Goal: Task Accomplishment & Management: Use online tool/utility

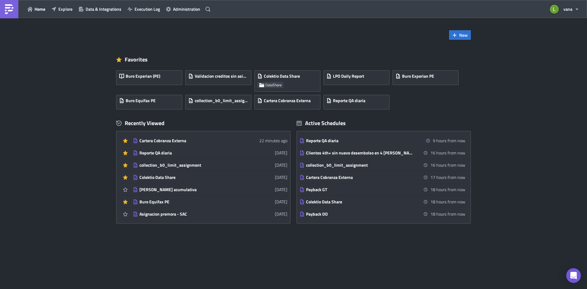
click at [8, 9] on img at bounding box center [9, 9] width 10 height 10
click at [460, 35] on span "New" at bounding box center [463, 35] width 9 height 6
click at [465, 53] on div "Report" at bounding box center [480, 50] width 41 height 6
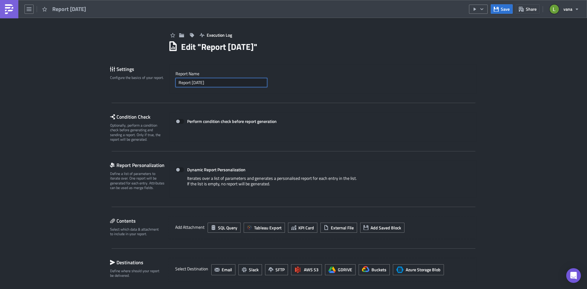
drag, startPoint x: 220, startPoint y: 82, endPoint x: 146, endPoint y: 75, distance: 74.3
click at [146, 75] on div "Settings Configure the basics of your report. Report Nam﻿e Report [DATE]" at bounding box center [293, 78] width 367 height 29
type input "c"
type input "Cartera Cobrana"
click at [309, 82] on div "Cartera Cobrana" at bounding box center [322, 82] width 295 height 9
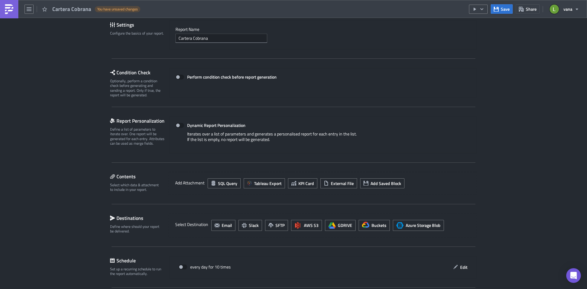
scroll to position [105, 0]
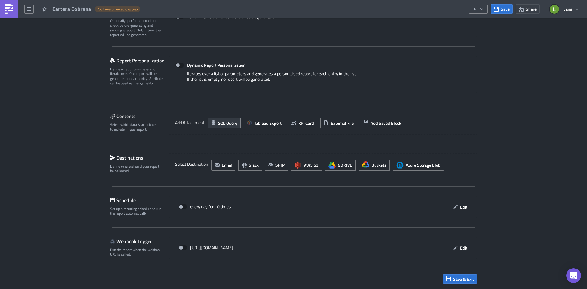
click at [220, 122] on span "SQL Query" at bounding box center [227, 123] width 19 height 6
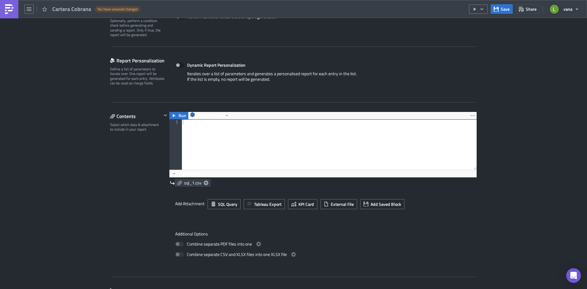
click at [198, 127] on div at bounding box center [329, 149] width 295 height 60
paste textarea ")"
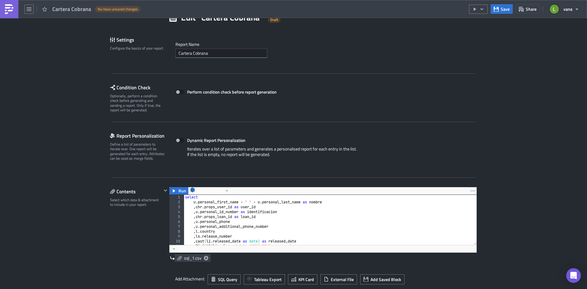
scroll to position [61, 0]
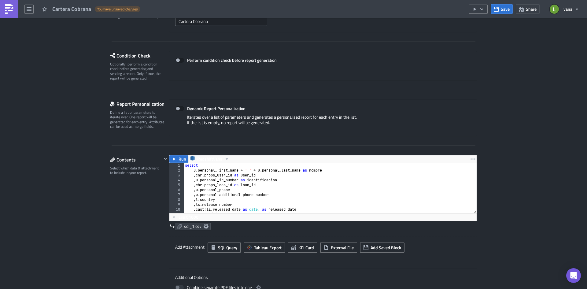
click at [190, 165] on div "select u . personal_first_name + ' ' + u . personal_last_name as nombre , chr .…" at bounding box center [472, 190] width 577 height 55
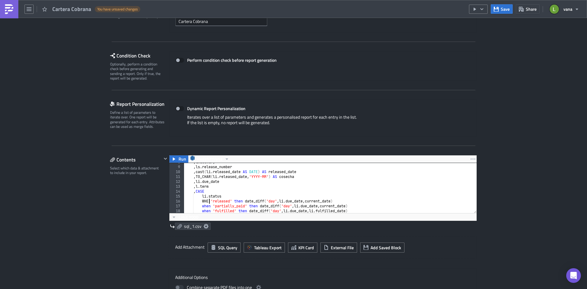
scroll to position [0, 4]
paste textarea "WHEN"
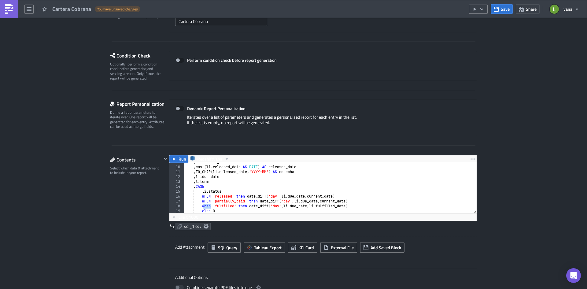
paste textarea "WHEN"
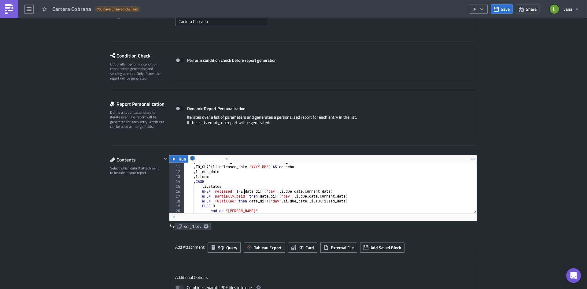
scroll to position [0, 7]
paste textarea "THEN"
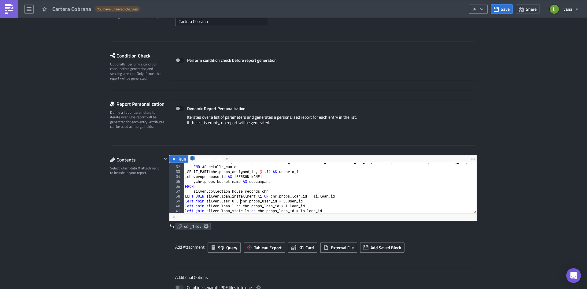
scroll to position [0, 5]
paste textarea "LEFT JOIN"
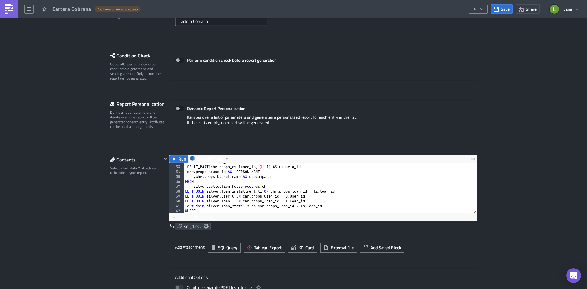
scroll to position [160, 0]
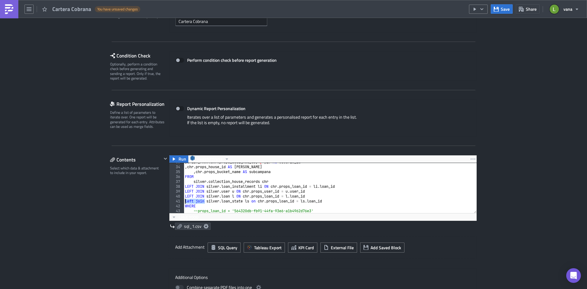
paste textarea "LEFT JOIN"
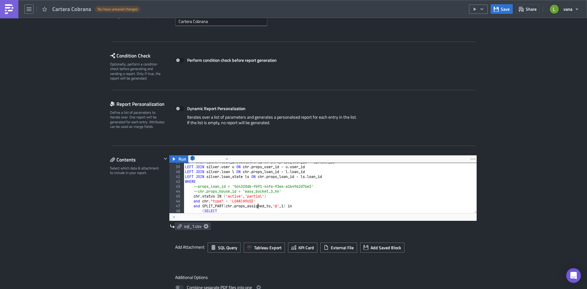
scroll to position [184, 0]
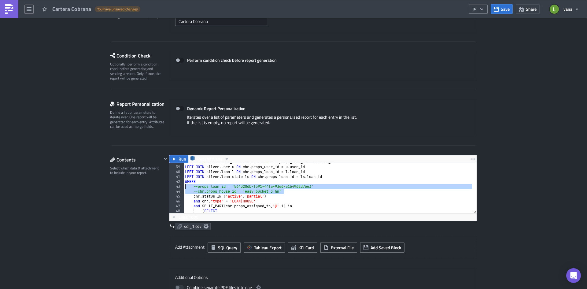
drag, startPoint x: 284, startPoint y: 191, endPoint x: 180, endPoint y: 188, distance: 104.6
click at [180, 188] on div "--chr.props_house_id = 'easy_bucket_3_hn' 38 39 40 41 42 43 44 45 46 47 48 49 5…" at bounding box center [322, 188] width 307 height 50
type textarea "--props_loan_id = '564320db-fb91-44fa-93e6-a1b4962d76e3' --chr.props_house_id =…"
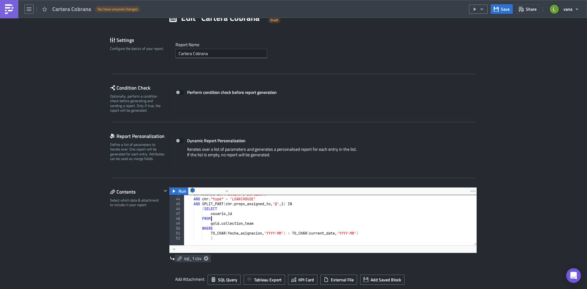
scroll to position [0, 0]
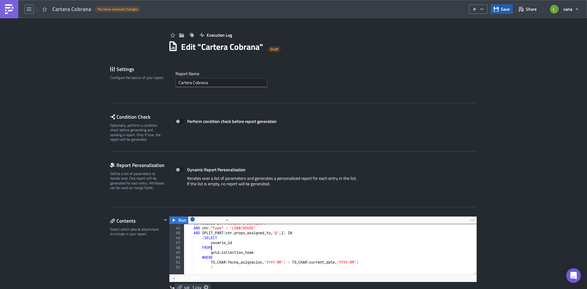
click at [501, 10] on button "Save" at bounding box center [501, 8] width 22 height 9
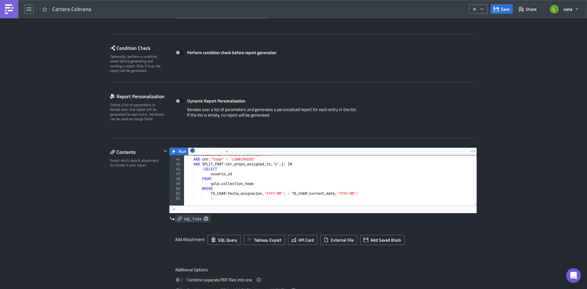
scroll to position [92, 0]
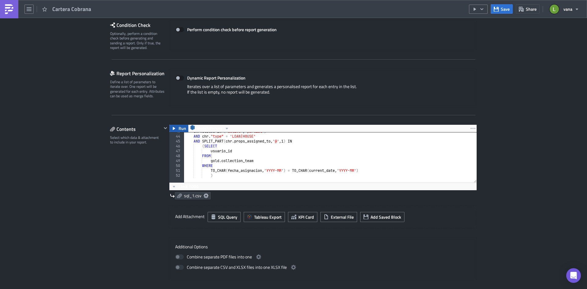
click at [174, 128] on button "Run" at bounding box center [178, 128] width 19 height 7
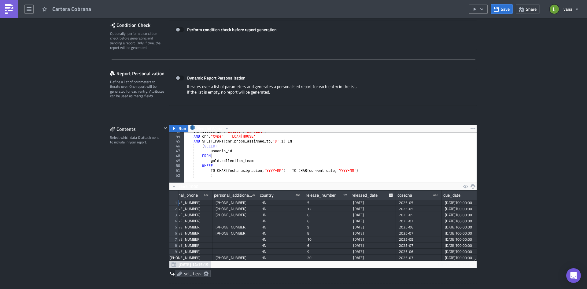
scroll to position [0, 193]
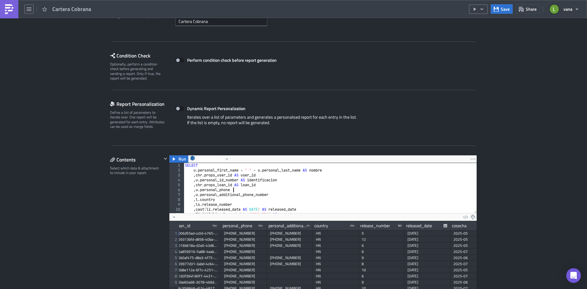
click at [245, 190] on div "SELECT u . personal_first_name + ' ' + u . personal_last_name AS nombre , chr .…" at bounding box center [472, 190] width 577 height 55
type textarea ", u.personal_additional_phone_number AS telefono_secundario"
click at [504, 10] on span "Save" at bounding box center [505, 9] width 9 height 6
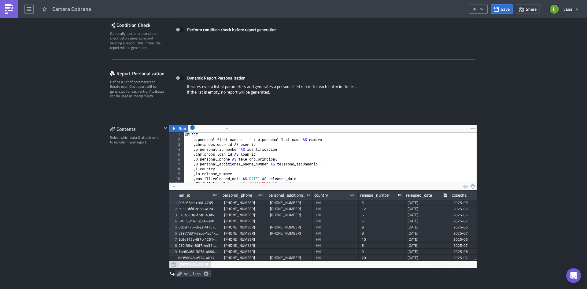
scroll to position [18, 0]
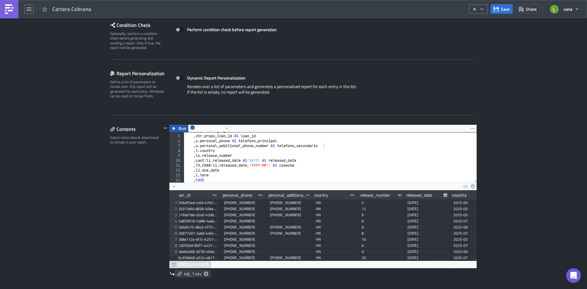
click at [174, 128] on button "Run" at bounding box center [178, 128] width 19 height 7
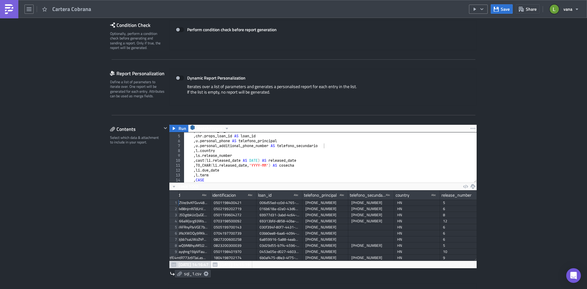
scroll to position [0, 63]
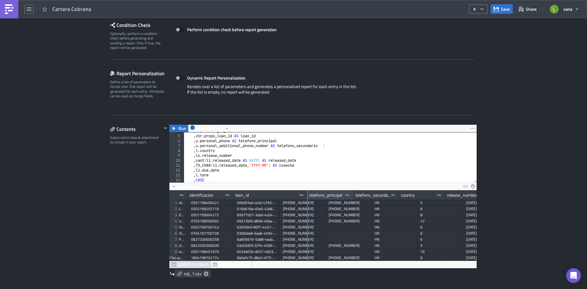
drag, startPoint x: 277, startPoint y: 196, endPoint x: 305, endPoint y: 196, distance: 28.1
click at [307, 196] on div at bounding box center [307, 194] width 1 height 9
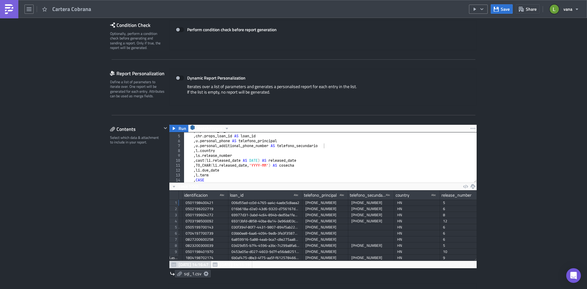
scroll to position [0, 93]
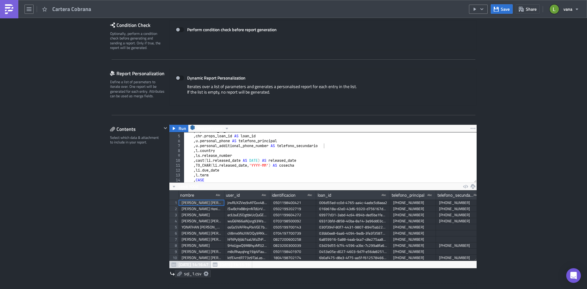
click at [204, 274] on icon at bounding box center [206, 273] width 5 height 5
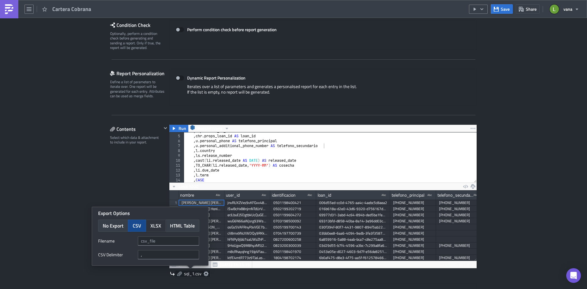
click at [160, 226] on span "XLSX" at bounding box center [155, 225] width 11 height 7
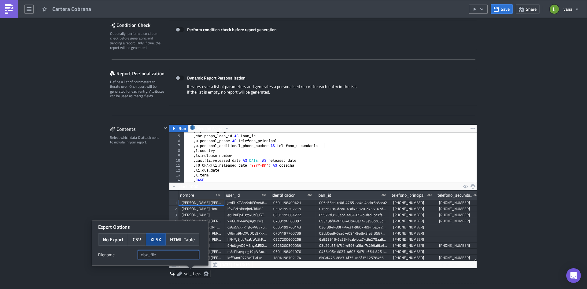
click at [157, 253] on input "text" at bounding box center [168, 254] width 61 height 9
type input "cartera_cobrana_"
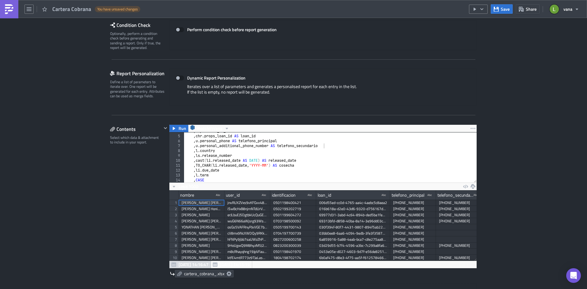
click at [124, 190] on div "Contents Select which data & attachment to include in your report." at bounding box center [136, 241] width 52 height 234
click at [506, 9] on span "Save" at bounding box center [505, 9] width 9 height 6
click at [5, 7] on img at bounding box center [9, 9] width 10 height 10
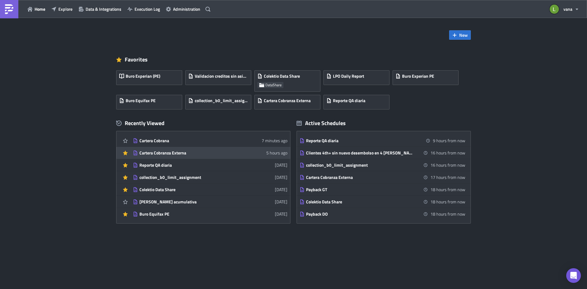
click at [167, 153] on div "Cartera Cobranza Externa" at bounding box center [192, 153] width 107 height 6
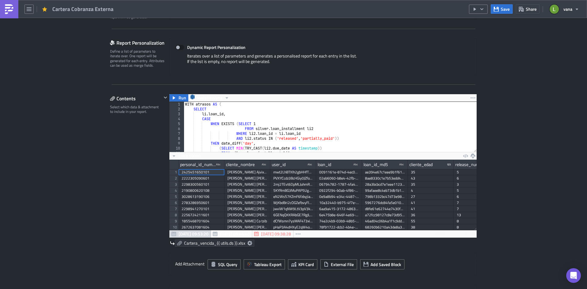
click at [247, 243] on icon at bounding box center [249, 242] width 5 height 5
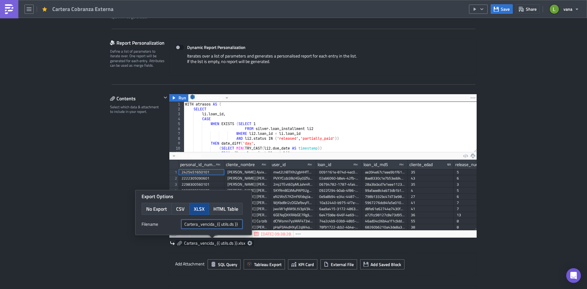
drag, startPoint x: 238, startPoint y: 224, endPoint x: 217, endPoint y: 224, distance: 21.1
click at [217, 224] on input "Cartera_vencida_{{ utils.ds }}" at bounding box center [211, 223] width 61 height 9
click at [74, 165] on div "Execution Log Edit " Cartera Cobranza Externa " Settings Configure the basics o…" at bounding box center [293, 282] width 587 height 773
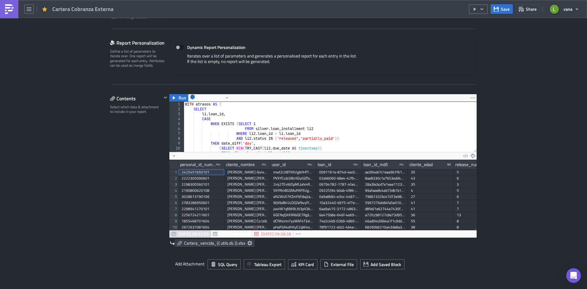
click at [10, 9] on img at bounding box center [9, 9] width 10 height 10
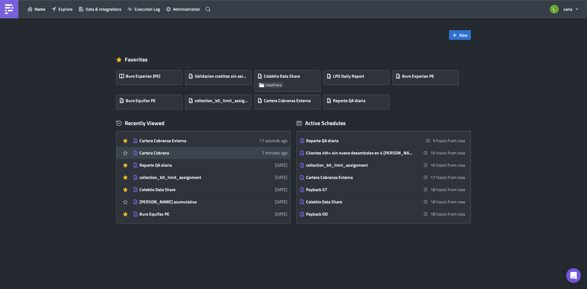
click at [178, 154] on div "Cartera Cobrana" at bounding box center [192, 153] width 107 height 6
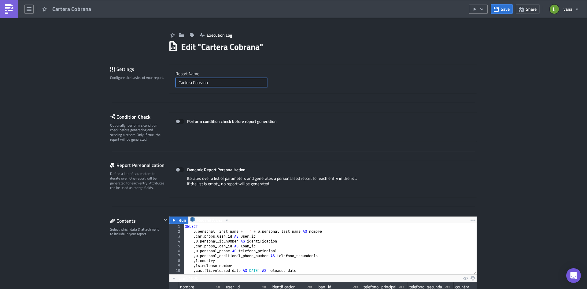
click at [213, 85] on input "Cartera Cobrana" at bounding box center [221, 82] width 92 height 9
type input "Cartera Cobrana Interna"
click at [331, 84] on div "Cartera Cobrana Interna" at bounding box center [322, 82] width 295 height 9
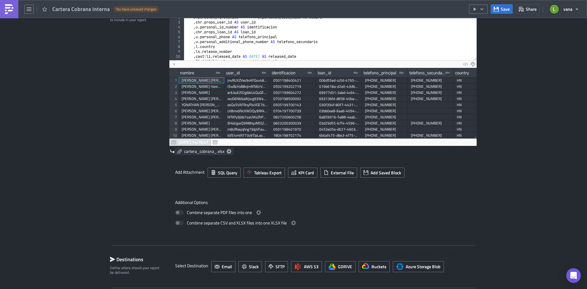
click at [226, 150] on icon at bounding box center [228, 151] width 5 height 5
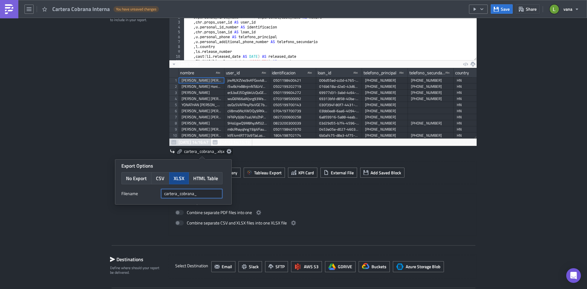
click at [199, 194] on input "cartera_cobrana_" at bounding box center [191, 193] width 61 height 9
paste input "{{ utils.ds }}"
type input "cartera_cobrana_{{ utils.ds }}"
click at [106, 114] on div "Execution Log Edit " Cartera Cobrana Interna " Draft Settings Configure the bas…" at bounding box center [293, 97] width 379 height 587
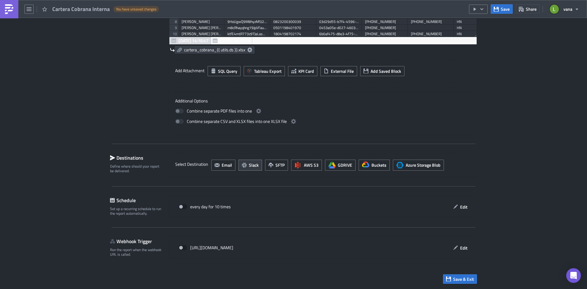
click at [250, 166] on span "Slack" at bounding box center [254, 165] width 10 height 6
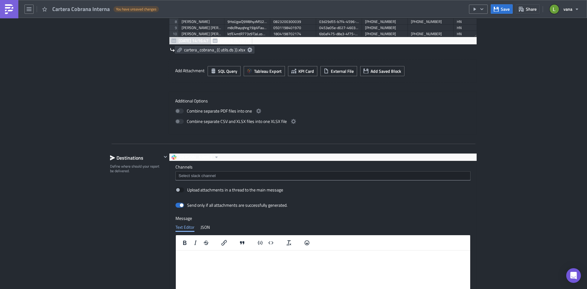
click at [195, 172] on div at bounding box center [322, 175] width 295 height 9
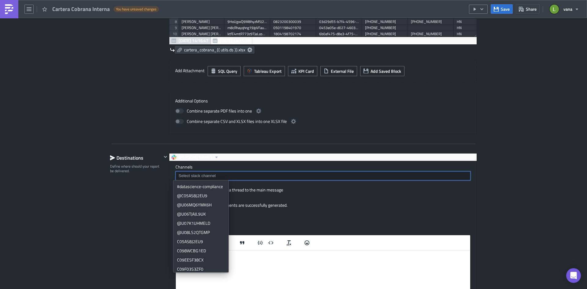
paste input "C05AS8J2EU9"
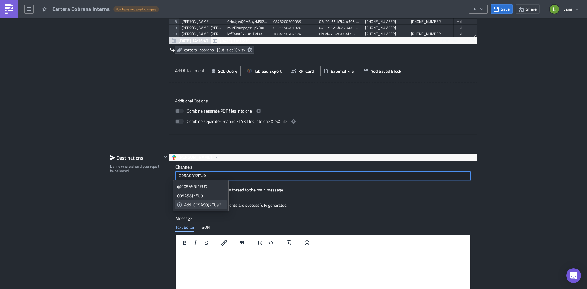
type input "C05AS8J2EU9"
click at [199, 205] on div "Add "C05AS8J2EU9"" at bounding box center [204, 205] width 41 height 6
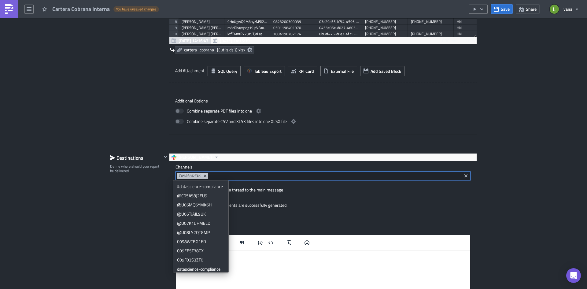
click at [140, 202] on div "Destinations Define where should your report be delivered." at bounding box center [136, 258] width 52 height 210
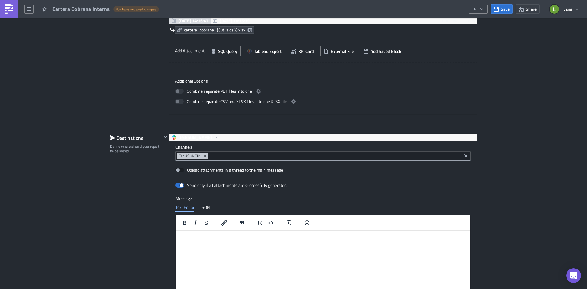
scroll to position [346, 0]
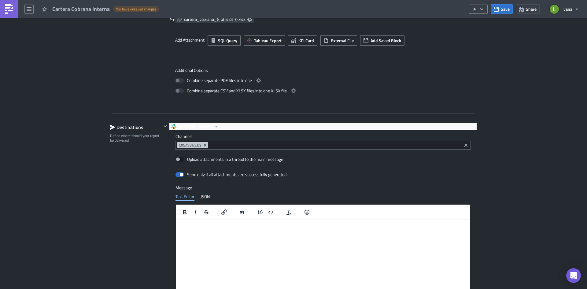
click at [214, 229] on html at bounding box center [323, 224] width 294 height 10
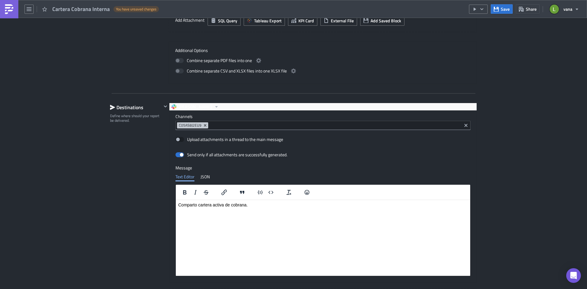
scroll to position [376, 0]
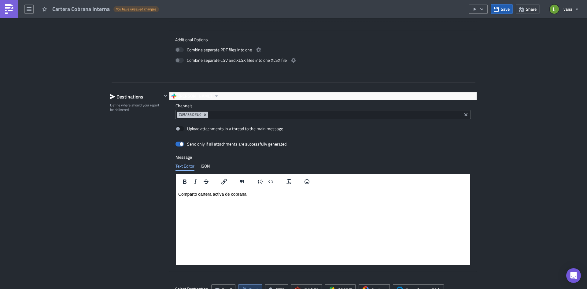
click at [498, 10] on icon "button" at bounding box center [495, 8] width 5 height 5
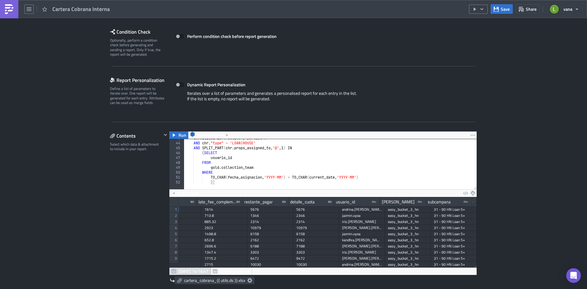
scroll to position [104, 0]
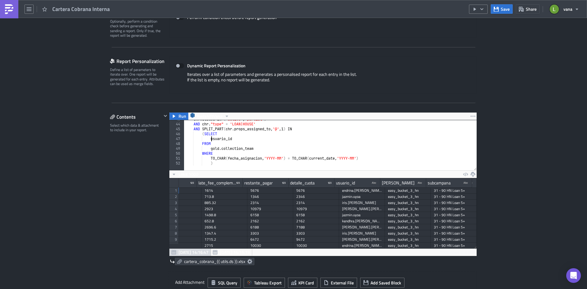
click at [209, 138] on div "chr . status IN ( 'active' , 'partial' ) AND chr . "type" = 'LOAN|HOUSE' AND SP…" at bounding box center [472, 144] width 577 height 55
click at [201, 129] on div "chr . status IN ( 'active' , 'partial' ) AND chr . "type" = 'LOAN|HOUSE' AND SP…" at bounding box center [472, 144] width 577 height 55
click at [208, 140] on div "chr . status IN ( 'active' , 'partial' ) AND chr . "type" = 'LOAN|HOUSE' AND LO…" at bounding box center [472, 144] width 577 height 55
type textarea "LOWER(usuario_id) as usuario_id"
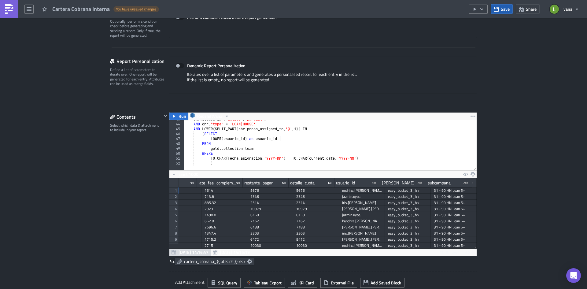
click at [496, 9] on icon "button" at bounding box center [495, 9] width 5 height 5
click at [174, 116] on icon "button" at bounding box center [173, 116] width 5 height 5
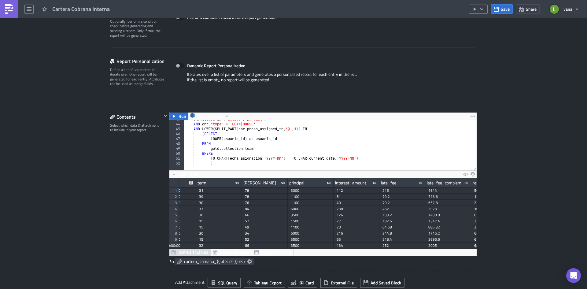
scroll to position [0, 715]
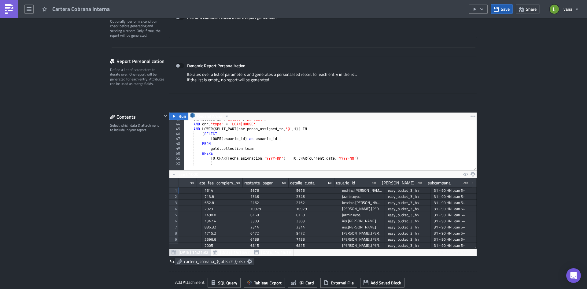
click at [498, 9] on icon "button" at bounding box center [495, 9] width 5 height 5
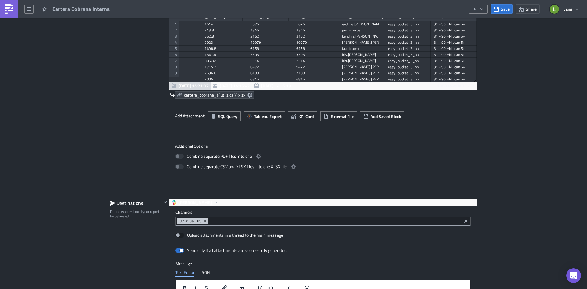
scroll to position [275, 0]
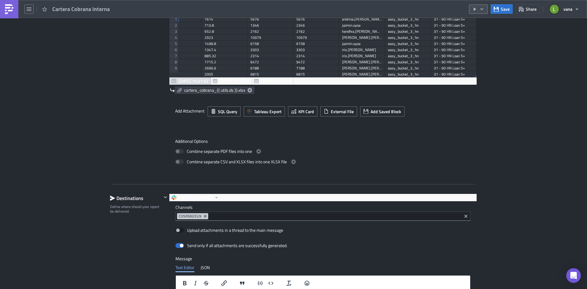
click at [482, 9] on icon "button" at bounding box center [481, 9] width 5 height 5
click at [486, 33] on div "Run Report" at bounding box center [497, 34] width 48 height 6
